Goal: Task Accomplishment & Management: Manage account settings

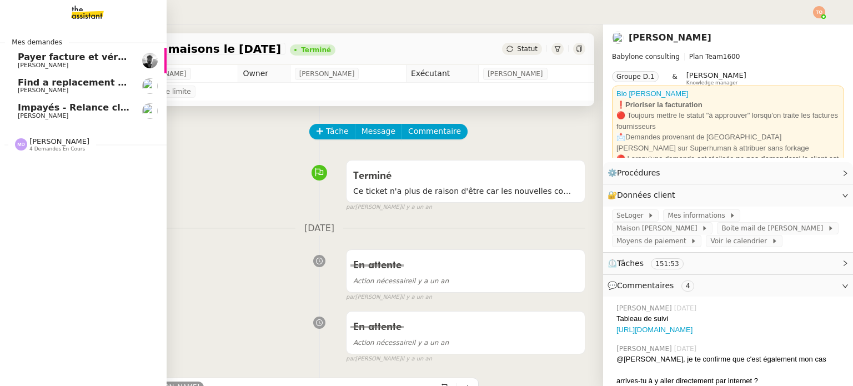
click at [98, 70] on link "Payer facture et vérifier prélèvements [PERSON_NAME]" at bounding box center [83, 61] width 167 height 26
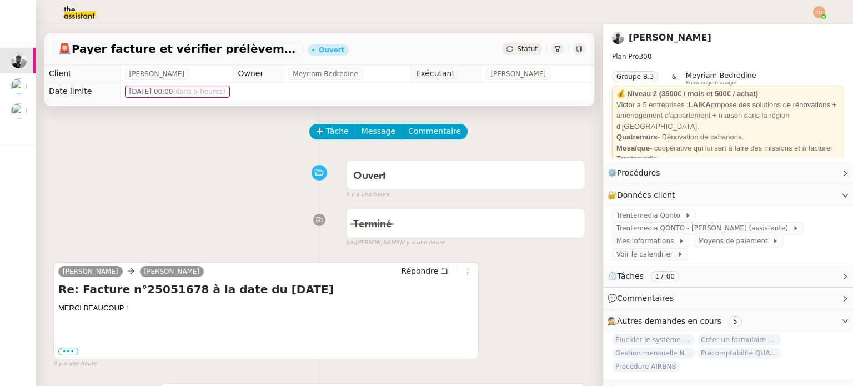
click at [523, 48] on span "Statut" at bounding box center [527, 49] width 21 height 8
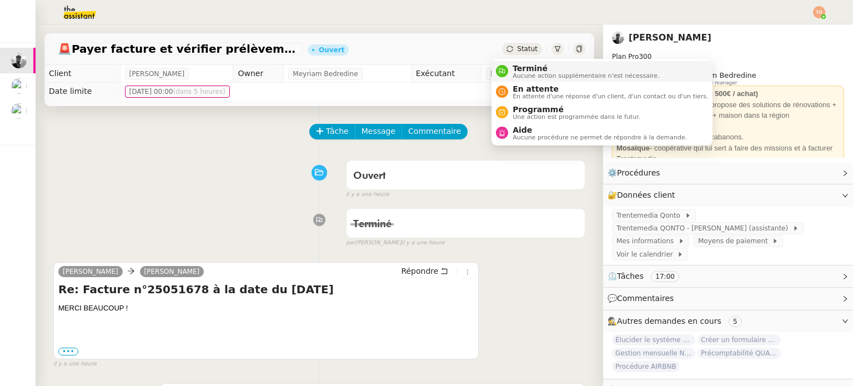
click at [532, 73] on span "Aucune action supplémentaire n'est nécessaire." at bounding box center [586, 76] width 147 height 6
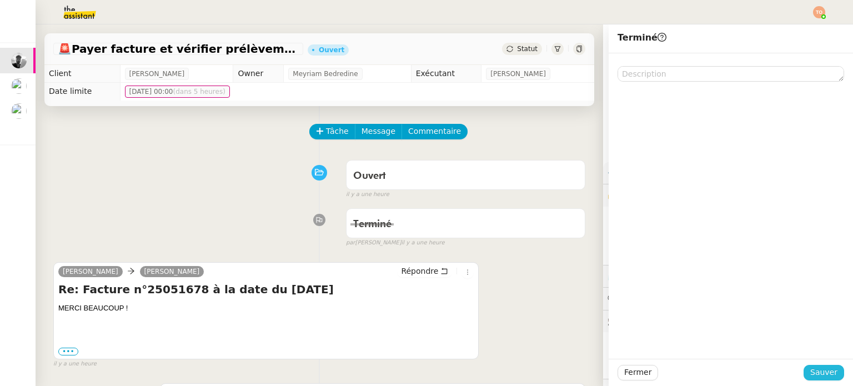
click at [831, 370] on button "Sauver" at bounding box center [824, 373] width 41 height 16
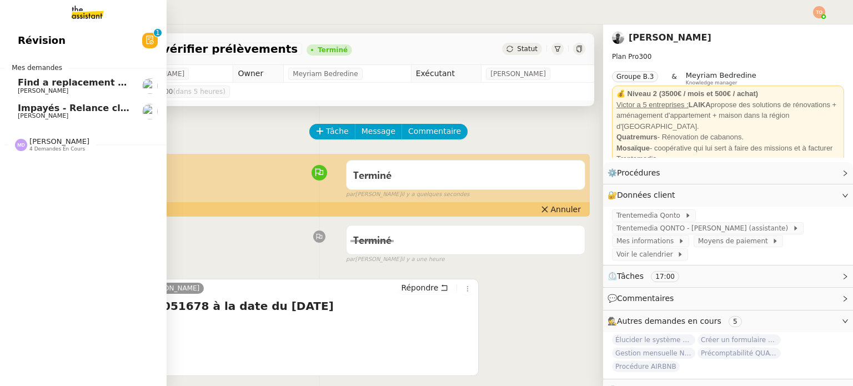
click at [66, 86] on span "Find a replacement screen for VW ID4 Pro" at bounding box center [123, 82] width 210 height 11
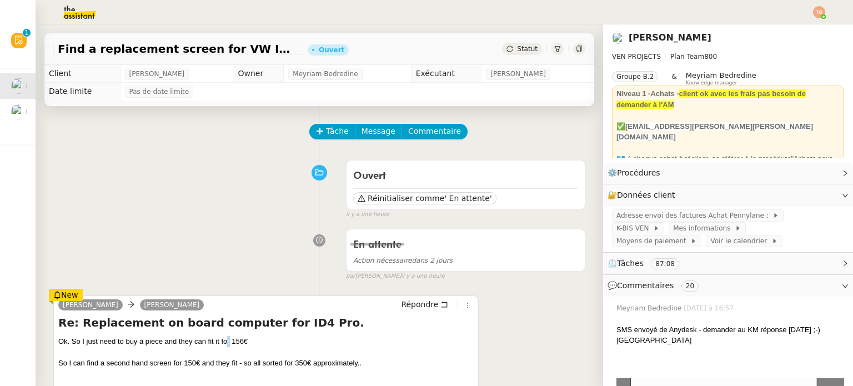
click at [231, 346] on div "Ok. So I just need to buy a piece and they can fit it for 156€" at bounding box center [265, 341] width 415 height 11
click at [233, 345] on div "Ok. So I just need to buy a piece and they can fit it for 156€" at bounding box center [265, 341] width 415 height 11
drag, startPoint x: 102, startPoint y: 363, endPoint x: 127, endPoint y: 365, distance: 25.1
click at [121, 365] on div "So I can find a second hand screen for 150€ and they fit - so all sorted for 35…" at bounding box center [265, 379] width 415 height 43
drag, startPoint x: 139, startPoint y: 365, endPoint x: 153, endPoint y: 366, distance: 13.9
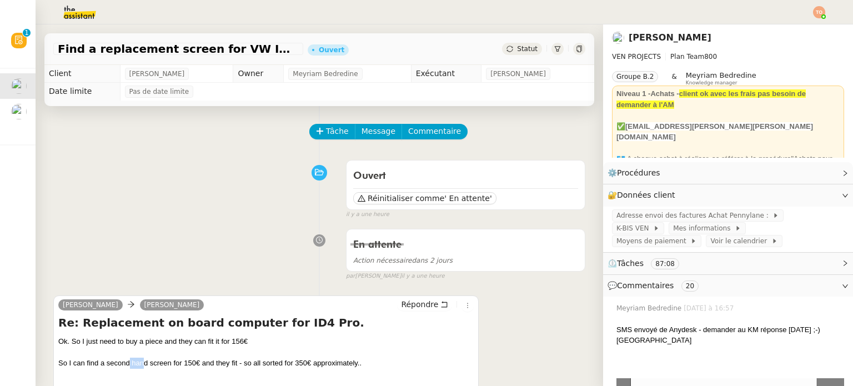
click at [150, 366] on div "So I can find a second hand screen for 150€ and they fit - so all sorted for 35…" at bounding box center [265, 379] width 415 height 43
drag, startPoint x: 186, startPoint y: 367, endPoint x: 242, endPoint y: 366, distance: 55.5
click at [212, 367] on div "So I can find a second hand screen for 150€ and they fit - so all sorted for 35…" at bounding box center [265, 379] width 415 height 43
drag, startPoint x: 77, startPoint y: 339, endPoint x: 91, endPoint y: 341, distance: 14.0
click at [86, 341] on div "Ok. So I just need to buy a piece and they can fit it for 156€" at bounding box center [265, 341] width 415 height 11
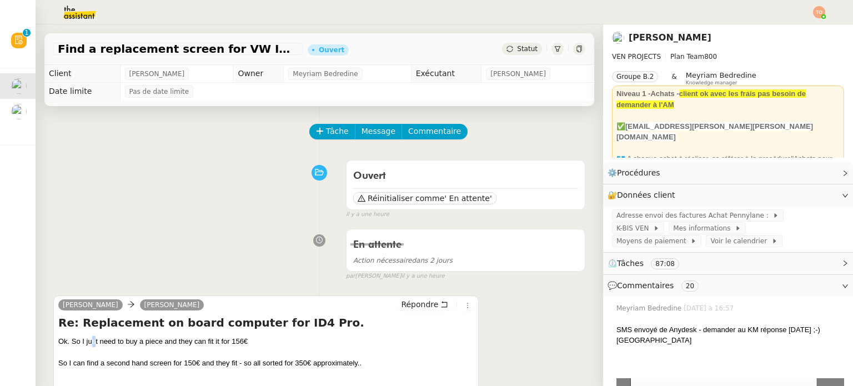
drag, startPoint x: 97, startPoint y: 341, endPoint x: 109, endPoint y: 340, distance: 11.7
click at [102, 340] on div "Ok. So I just need to buy a piece and they can fit it for 156€" at bounding box center [265, 341] width 415 height 11
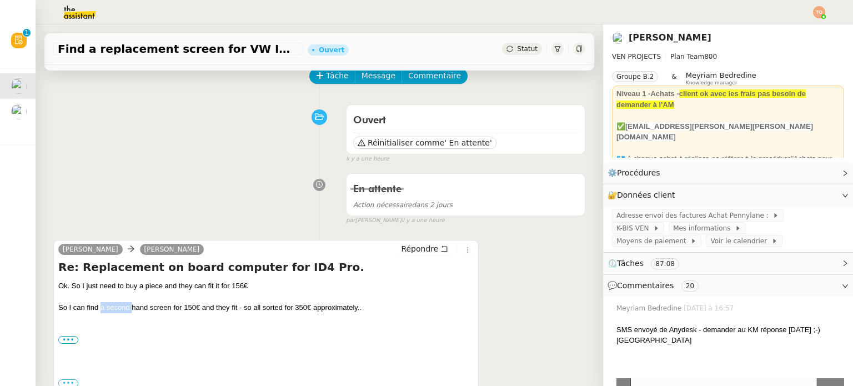
drag, startPoint x: 101, startPoint y: 312, endPoint x: 136, endPoint y: 310, distance: 35.6
click at [131, 310] on div "So I can find a second hand screen for 150€ and they fit - so all sorted for 35…" at bounding box center [265, 323] width 415 height 43
drag, startPoint x: 157, startPoint y: 310, endPoint x: 174, endPoint y: 310, distance: 17.2
click at [163, 310] on div "So I can find a second hand screen for 150€ and they fit - so all sorted for 35…" at bounding box center [265, 323] width 415 height 43
drag, startPoint x: 229, startPoint y: 316, endPoint x: 252, endPoint y: 317, distance: 23.3
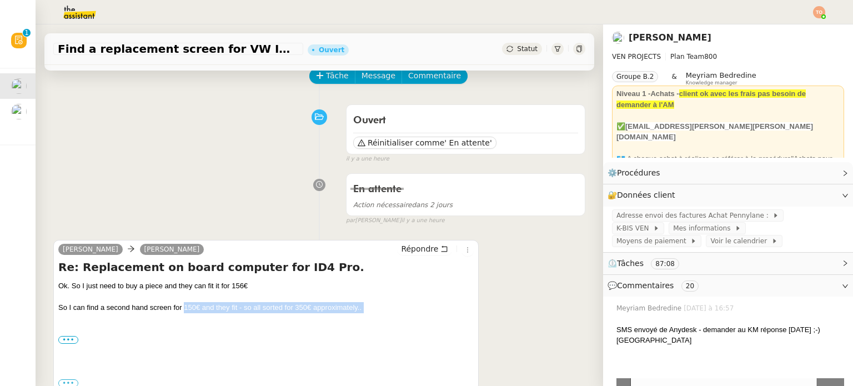
click at [241, 317] on div "So I can find a second hand screen for 150€ and they fit - so all sorted for 35…" at bounding box center [265, 323] width 415 height 43
click at [298, 309] on div "So I can find a second hand screen for 150€ and they fit - so all sorted for 35…" at bounding box center [265, 323] width 415 height 43
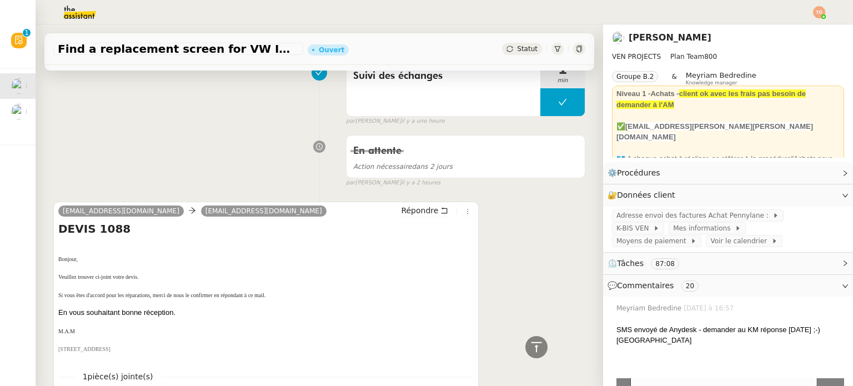
scroll to position [1277, 0]
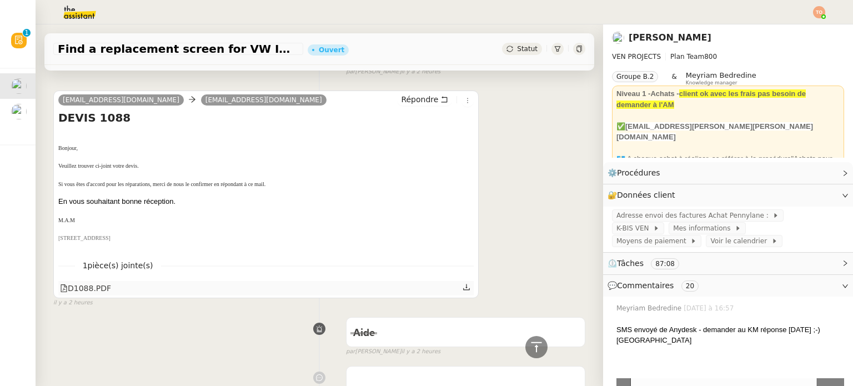
click at [107, 291] on div "D1088.PDF" at bounding box center [85, 288] width 51 height 13
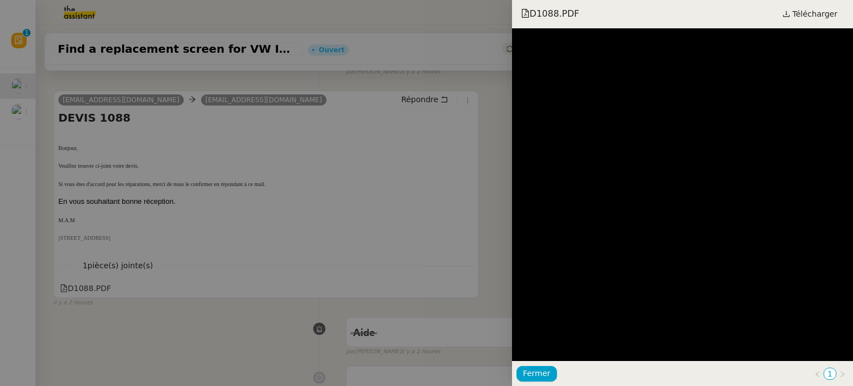
click at [492, 237] on div at bounding box center [426, 193] width 853 height 386
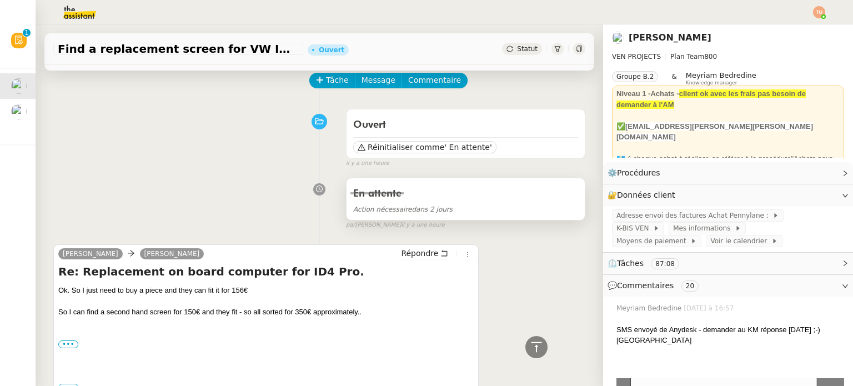
scroll to position [0, 0]
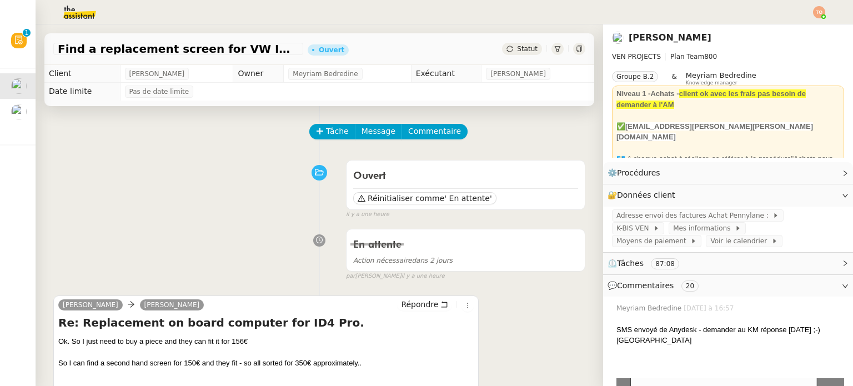
click at [279, 287] on div "[PERSON_NAME] [PERSON_NAME] Re: Replacement on board computer for ID4 Pro. Ok. …" at bounding box center [319, 370] width 532 height 170
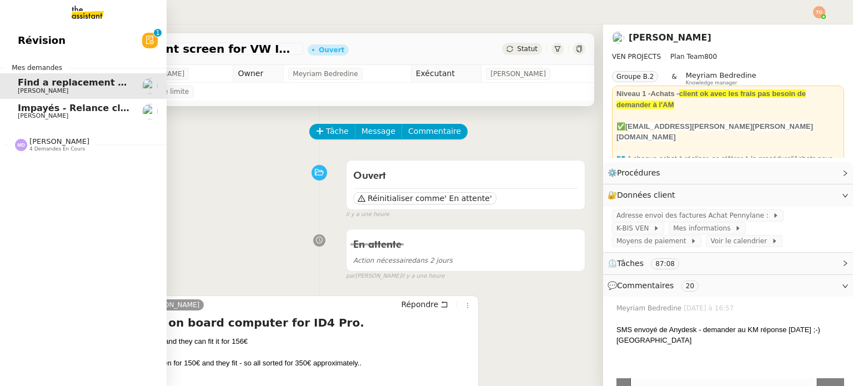
click at [33, 108] on span "Impayés - Relance client - 1 octobre 2025" at bounding box center [122, 108] width 208 height 11
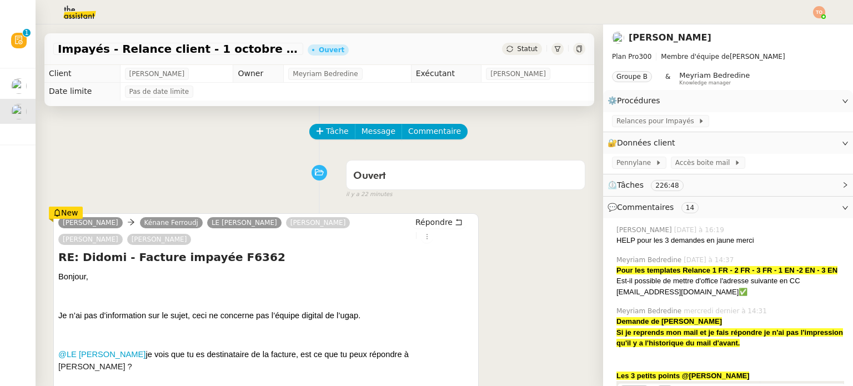
click at [292, 315] on span "Je n’ai pas d’information sur le sujet, ceci ne concerne pas l’équipe digital d…" at bounding box center [209, 315] width 302 height 9
click at [293, 315] on span "Je n’ai pas d’information sur le sujet, ceci ne concerne pas l’équipe digital d…" at bounding box center [209, 315] width 302 height 9
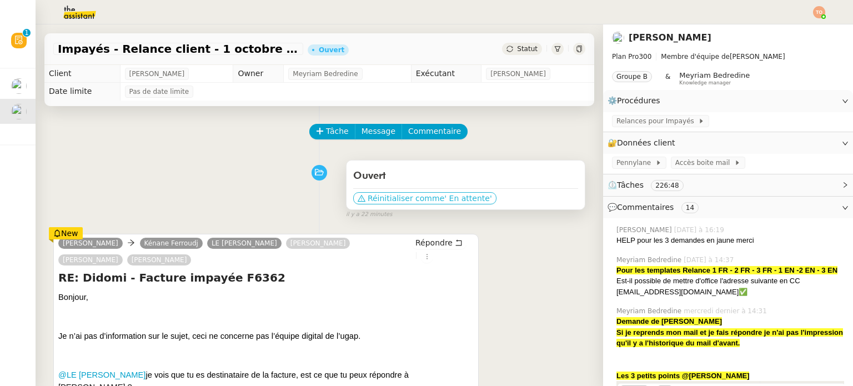
click at [396, 197] on span "Réinitialiser comme" at bounding box center [406, 198] width 77 height 11
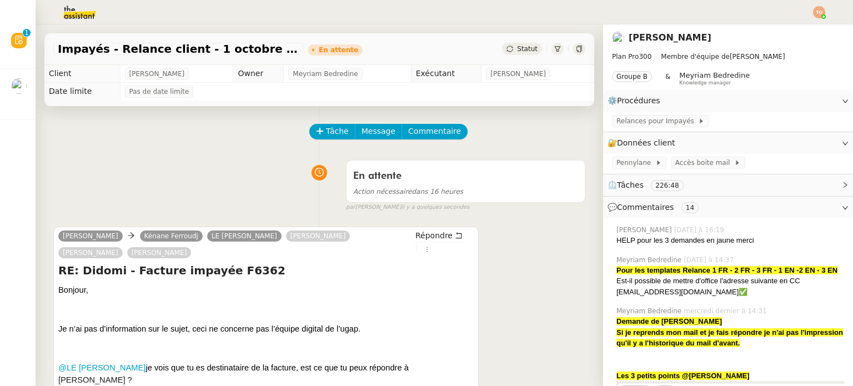
click at [165, 77] on span "[PERSON_NAME]" at bounding box center [157, 73] width 56 height 11
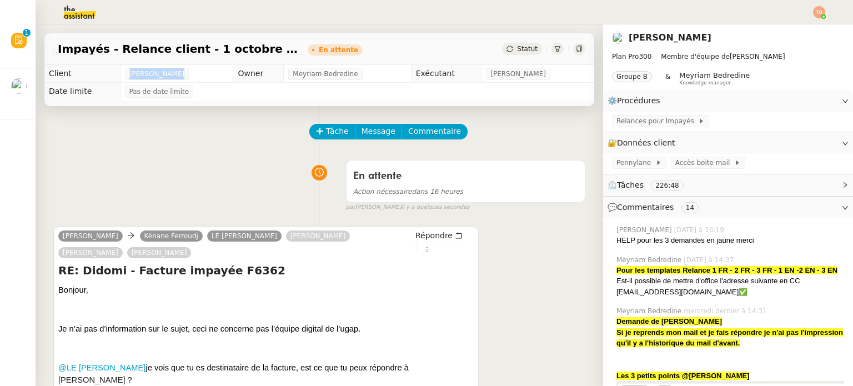
click at [165, 77] on span "[PERSON_NAME]" at bounding box center [157, 73] width 56 height 11
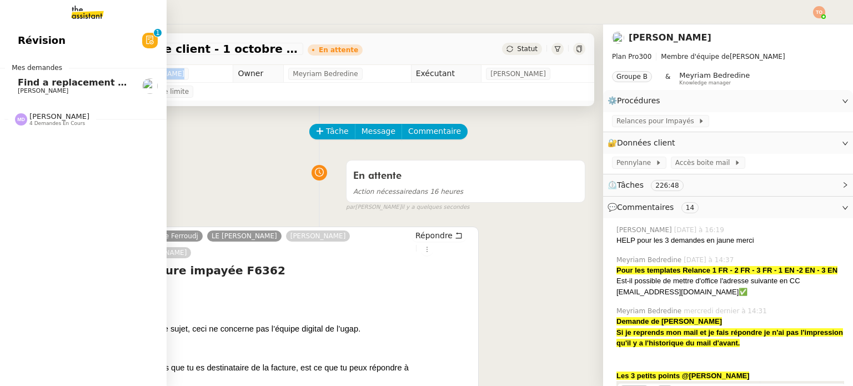
click at [16, 86] on link "Find a replacement screen for VW ID4 Pro [PERSON_NAME]" at bounding box center [83, 86] width 167 height 26
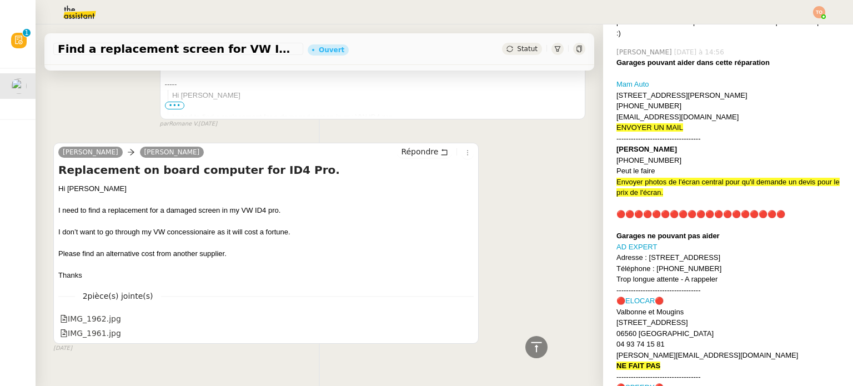
scroll to position [9070, 0]
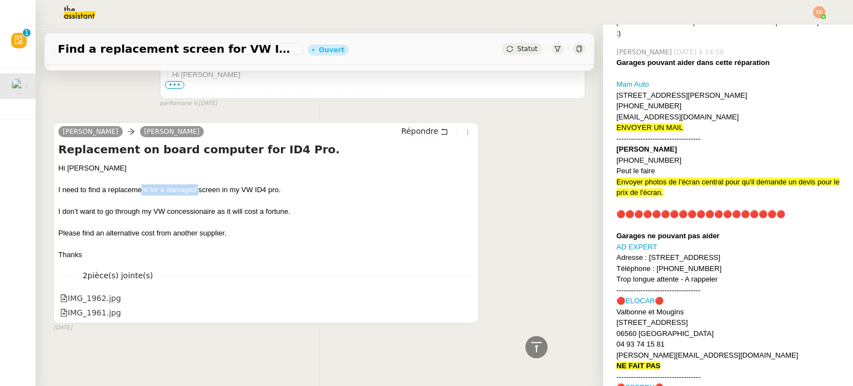
drag, startPoint x: 143, startPoint y: 183, endPoint x: 200, endPoint y: 180, distance: 56.7
click at [200, 184] on div "I need to find a replacement for a damaged screen in my VW ID4 pro." at bounding box center [265, 189] width 415 height 11
drag, startPoint x: 183, startPoint y: 184, endPoint x: 249, endPoint y: 184, distance: 65.5
click at [249, 184] on div "I need to find a replacement for a damaged screen in my VW ID4 pro." at bounding box center [265, 189] width 415 height 11
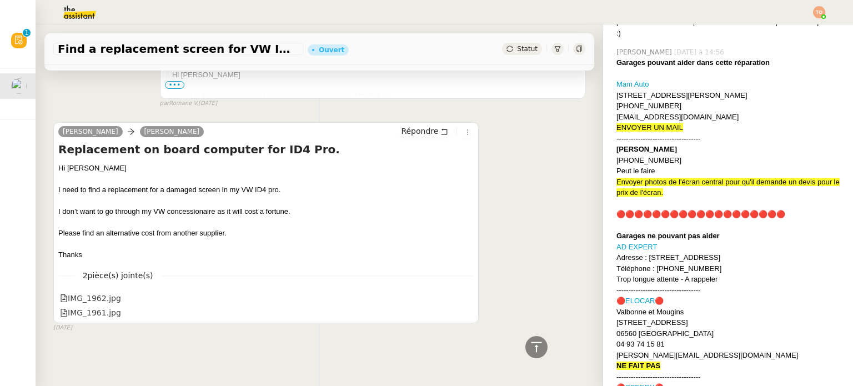
click at [260, 185] on div "I need to find a replacement for a damaged screen in my VW ID4 pro." at bounding box center [265, 189] width 415 height 11
drag, startPoint x: 87, startPoint y: 205, endPoint x: 174, endPoint y: 209, distance: 87.3
click at [174, 209] on div "I don’t want to go through my VW concessionaire as it will cost a fortune." at bounding box center [265, 211] width 415 height 11
drag, startPoint x: 198, startPoint y: 207, endPoint x: 259, endPoint y: 209, distance: 61.7
click at [223, 208] on div "I don’t want to go through my VW concessionaire as it will cost a fortune." at bounding box center [265, 211] width 415 height 11
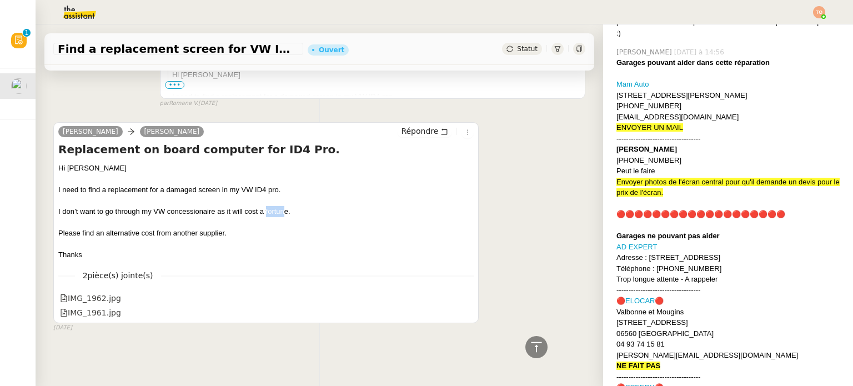
drag, startPoint x: 267, startPoint y: 210, endPoint x: 284, endPoint y: 212, distance: 17.8
click at [284, 212] on div "I don’t want to go through my VW concessionaire as it will cost a fortune." at bounding box center [265, 211] width 415 height 11
drag, startPoint x: 164, startPoint y: 229, endPoint x: 152, endPoint y: 228, distance: 12.8
click at [164, 229] on div "Please find an alternative cost from another supplier." at bounding box center [265, 233] width 415 height 11
click at [102, 228] on div "Please find an alternative cost from another supplier." at bounding box center [265, 233] width 415 height 11
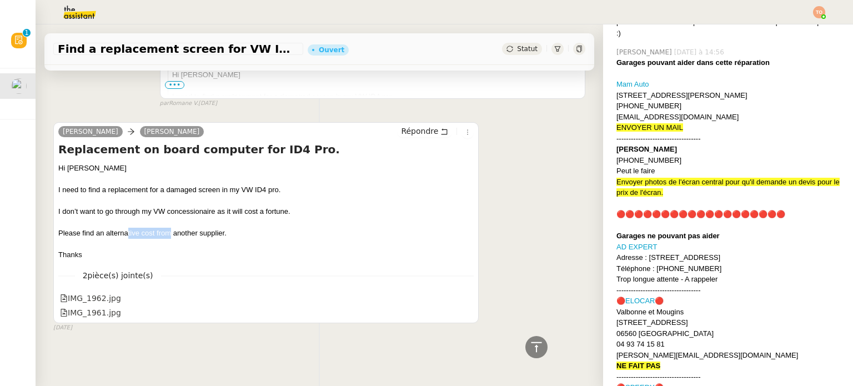
drag, startPoint x: 160, startPoint y: 225, endPoint x: 188, endPoint y: 225, distance: 27.2
click at [180, 228] on div "Please find an alternative cost from another supplier." at bounding box center [265, 233] width 415 height 11
drag, startPoint x: 198, startPoint y: 225, endPoint x: 237, endPoint y: 226, distance: 39.4
click at [215, 228] on div "Please find an alternative cost from another supplier." at bounding box center [265, 233] width 415 height 11
click at [230, 229] on div "Please find an alternative cost from another supplier." at bounding box center [265, 233] width 415 height 11
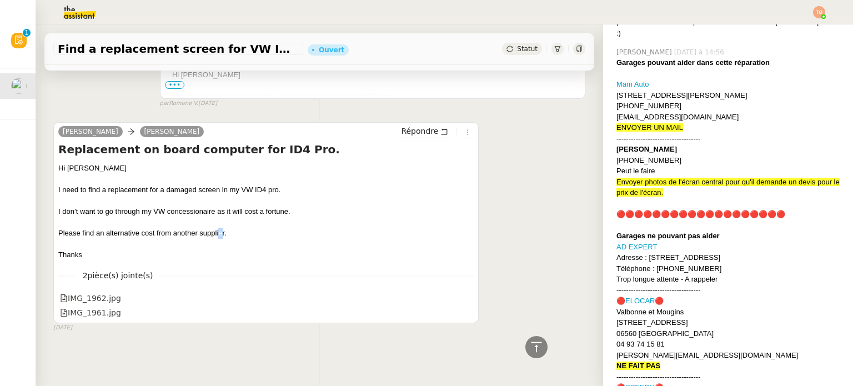
click at [218, 229] on div "Please find an alternative cost from another supplier." at bounding box center [265, 233] width 415 height 11
click at [194, 229] on div "Please find an alternative cost from another supplier." at bounding box center [265, 233] width 415 height 11
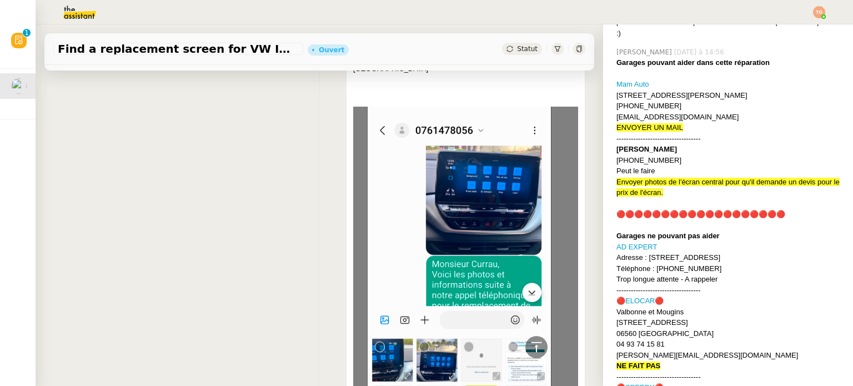
scroll to position [0, 0]
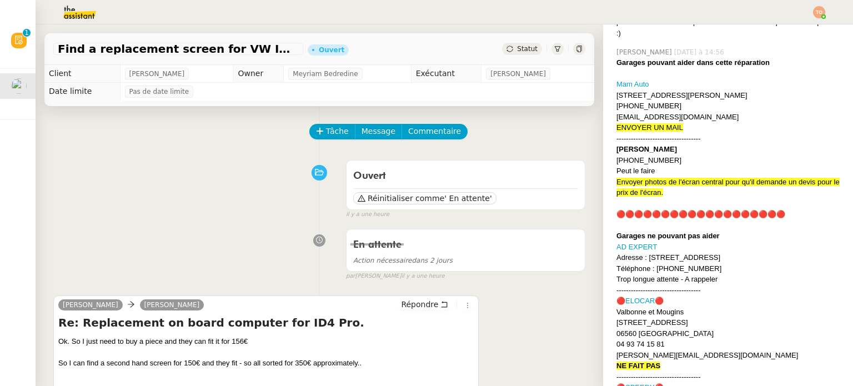
click at [506, 146] on div "Tâche Message Commentaire" at bounding box center [447, 137] width 275 height 27
drag, startPoint x: 95, startPoint y: 342, endPoint x: 154, endPoint y: 343, distance: 58.9
click at [146, 344] on div "Ok. So I just need to buy a piece and they can fit it for 156€" at bounding box center [265, 341] width 415 height 11
click at [158, 342] on div "Ok. So I just need to buy a piece and they can fit it for 156€" at bounding box center [265, 341] width 415 height 11
drag, startPoint x: 215, startPoint y: 346, endPoint x: 253, endPoint y: 344, distance: 37.2
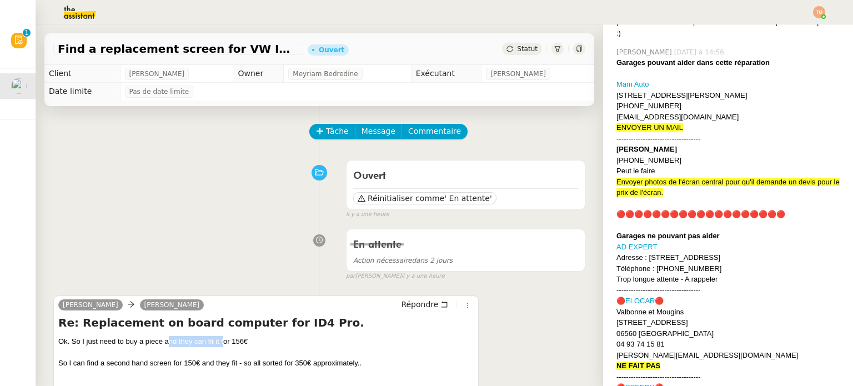
click at [231, 346] on div "Ok. So I just need to buy a piece and they can fit it for 156€" at bounding box center [265, 341] width 415 height 11
click at [253, 344] on div "Ok. So I just need to buy a piece and they can fit it for 156€" at bounding box center [265, 341] width 415 height 11
drag, startPoint x: 232, startPoint y: 345, endPoint x: 215, endPoint y: 344, distance: 16.1
click at [215, 344] on div "Ok. So I just need to buy a piece and they can fit it for 156€" at bounding box center [265, 341] width 415 height 11
click at [211, 343] on div "Ok. So I just need to buy a piece and they can fit it for 156€" at bounding box center [265, 341] width 415 height 11
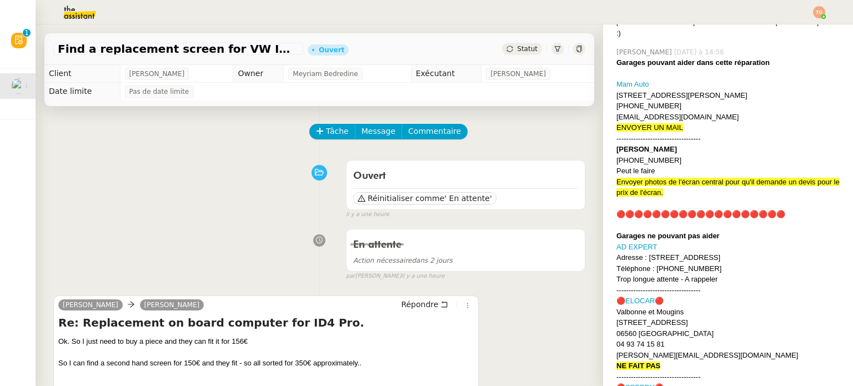
click at [194, 340] on div "Ok. So I just need to buy a piece and they can fit it for 156€" at bounding box center [265, 341] width 415 height 11
click at [187, 341] on div "Ok. So I just need to buy a piece and they can fit it for 156€" at bounding box center [265, 341] width 415 height 11
drag, startPoint x: 197, startPoint y: 342, endPoint x: 228, endPoint y: 341, distance: 31.1
click at [222, 342] on div "Ok. So I just need to buy a piece and they can fit it for 156€" at bounding box center [265, 341] width 415 height 11
drag, startPoint x: 228, startPoint y: 341, endPoint x: 250, endPoint y: 341, distance: 21.7
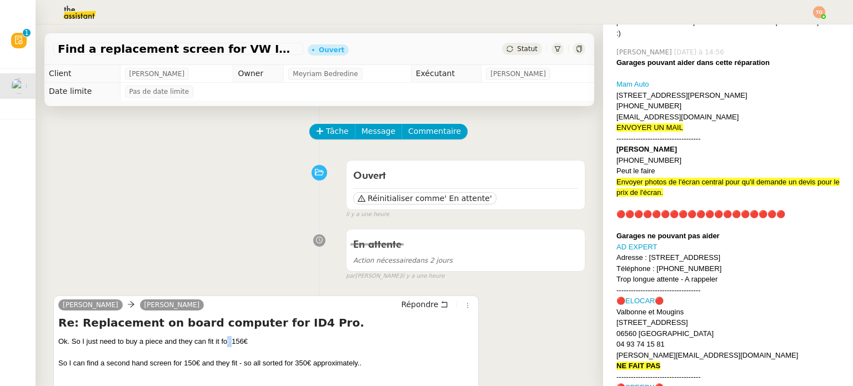
click at [247, 341] on div "Ok. So I just need to buy a piece and they can fit it for 156€" at bounding box center [265, 341] width 415 height 11
click at [250, 341] on div "Ok. So I just need to buy a piece and they can fit it for 156€" at bounding box center [265, 341] width 415 height 11
drag, startPoint x: 245, startPoint y: 341, endPoint x: 235, endPoint y: 340, distance: 10.6
click at [235, 340] on div "Ok. So I just need to buy a piece and they can fit it for 156€" at bounding box center [265, 341] width 415 height 11
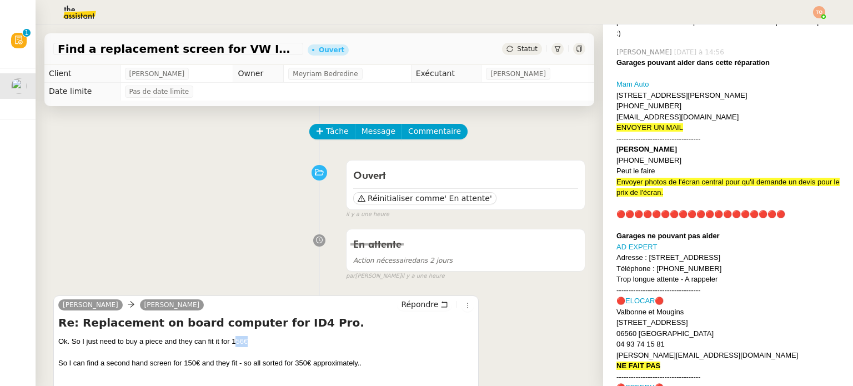
drag, startPoint x: 232, startPoint y: 341, endPoint x: 249, endPoint y: 342, distance: 16.7
click at [249, 342] on div "Ok. So I just need to buy a piece and they can fit it for 156€" at bounding box center [265, 341] width 415 height 11
click at [248, 342] on div "Ok. So I just need to buy a piece and they can fit it for 156€" at bounding box center [265, 341] width 415 height 11
drag, startPoint x: 78, startPoint y: 362, endPoint x: 126, endPoint y: 364, distance: 47.8
click at [124, 364] on div "So I can find a second hand screen for 150€ and they fit - so all sorted for 35…" at bounding box center [265, 379] width 415 height 43
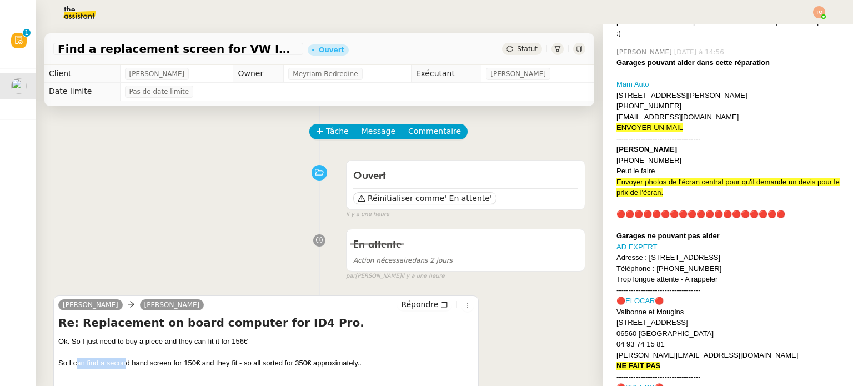
click at [126, 364] on div "So I can find a second hand screen for 150€ and they fit - so all sorted for 35…" at bounding box center [265, 379] width 415 height 43
drag, startPoint x: 117, startPoint y: 364, endPoint x: 140, endPoint y: 364, distance: 23.3
click at [140, 364] on div "So I can find a second hand screen for 150€ and they fit - so all sorted for 35…" at bounding box center [265, 379] width 415 height 43
drag, startPoint x: 164, startPoint y: 364, endPoint x: 210, endPoint y: 364, distance: 45.5
click at [209, 364] on div "So I can find a second hand screen for 150€ and they fit - so all sorted for 35…" at bounding box center [265, 379] width 415 height 43
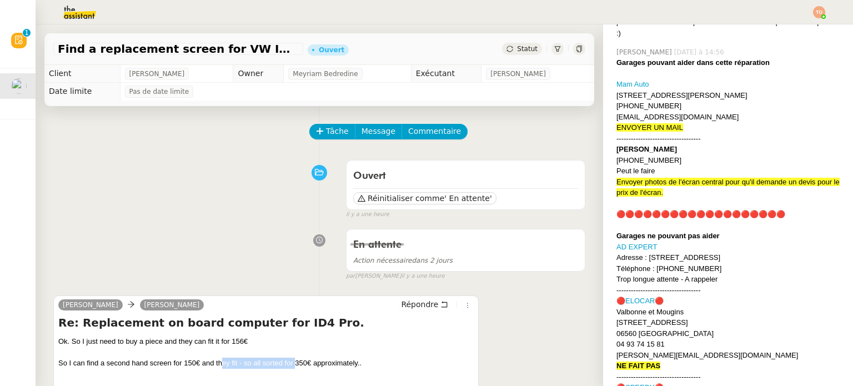
drag, startPoint x: 222, startPoint y: 364, endPoint x: 311, endPoint y: 367, distance: 89.4
click at [302, 367] on div "So I can find a second hand screen for 150€ and they fit - so all sorted for 35…" at bounding box center [265, 379] width 415 height 43
drag, startPoint x: 342, startPoint y: 368, endPoint x: 358, endPoint y: 368, distance: 16.1
click at [358, 368] on div "So I can find a second hand screen for 150€ and they fit - so all sorted for 35…" at bounding box center [265, 379] width 415 height 43
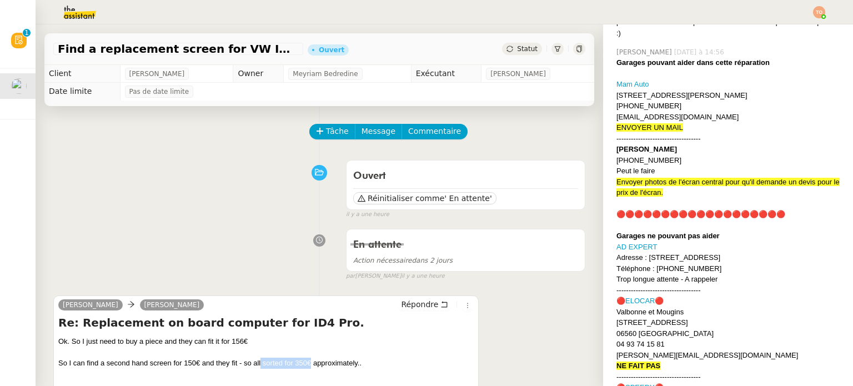
drag, startPoint x: 260, startPoint y: 368, endPoint x: 254, endPoint y: 368, distance: 6.1
click at [255, 368] on div "So I can find a second hand screen for 150€ and they fit - so all sorted for 35…" at bounding box center [265, 379] width 415 height 43
click at [254, 368] on div "So I can find a second hand screen for 150€ and they fit - so all sorted for 35…" at bounding box center [265, 379] width 415 height 43
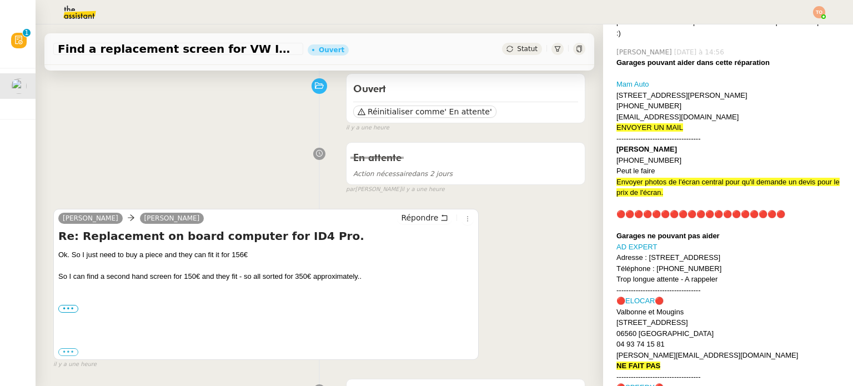
scroll to position [167, 0]
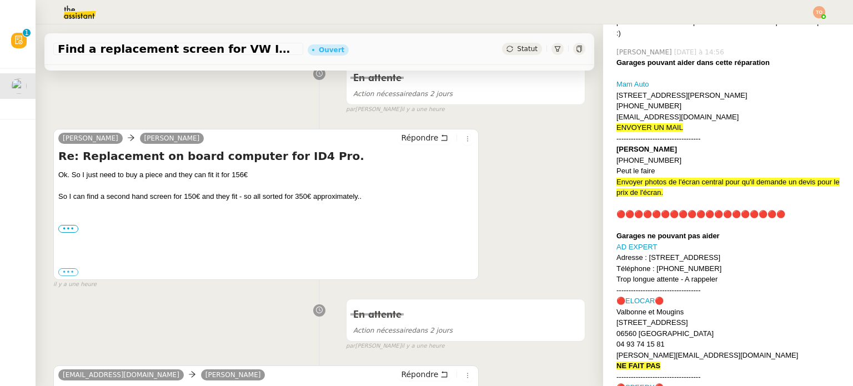
click at [69, 234] on div "••• Best regards, [PERSON_NAME]" at bounding box center [265, 228] width 415 height 11
click at [71, 230] on label "•••" at bounding box center [68, 229] width 20 height 8
click at [0, 0] on input "•••" at bounding box center [0, 0] width 0 height 0
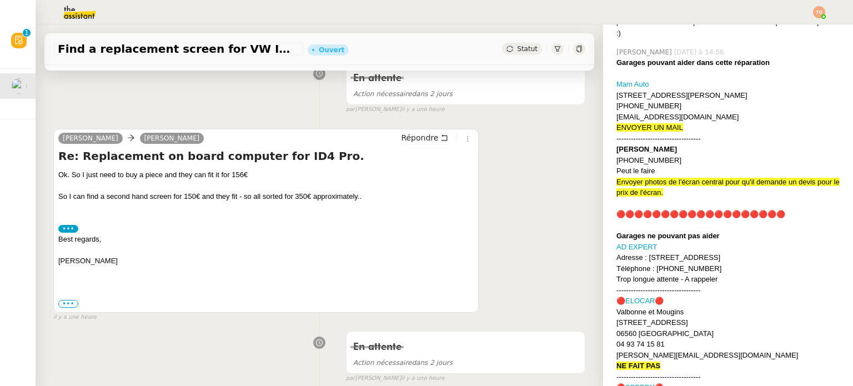
click at [67, 301] on span "•••" at bounding box center [68, 304] width 20 height 8
click at [71, 230] on label "•••" at bounding box center [68, 229] width 20 height 8
click at [0, 0] on input "•••" at bounding box center [0, 0] width 0 height 0
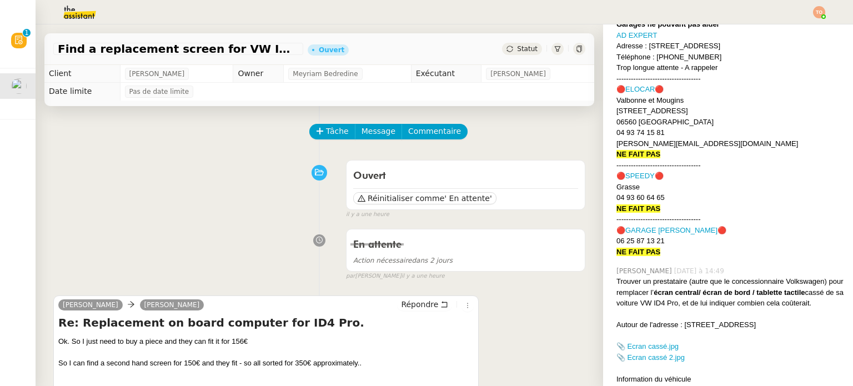
scroll to position [1499, 0]
